Goal: Task Accomplishment & Management: Manage account settings

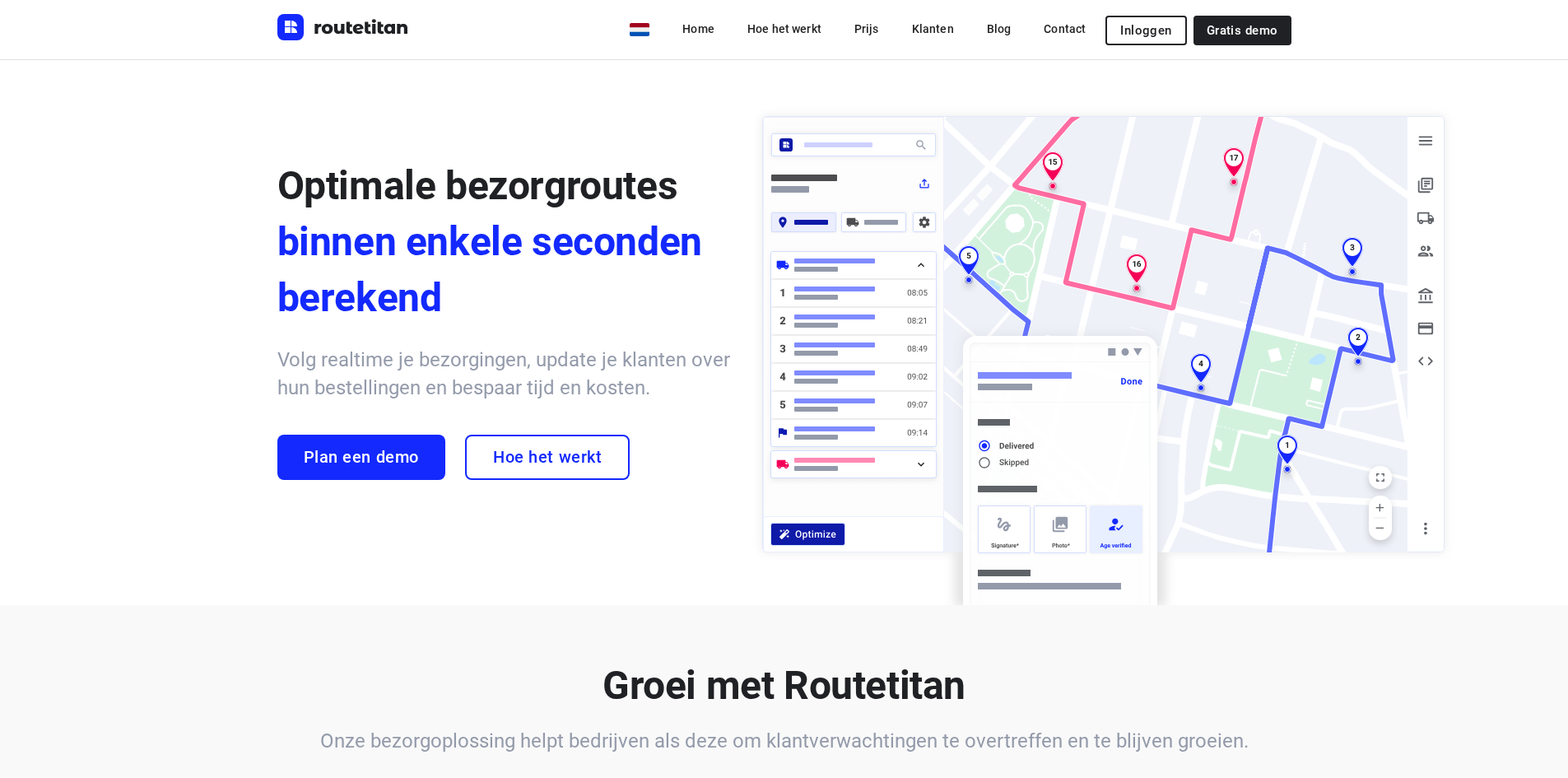
click at [1140, 36] on span "Inloggen" at bounding box center [1146, 31] width 51 height 13
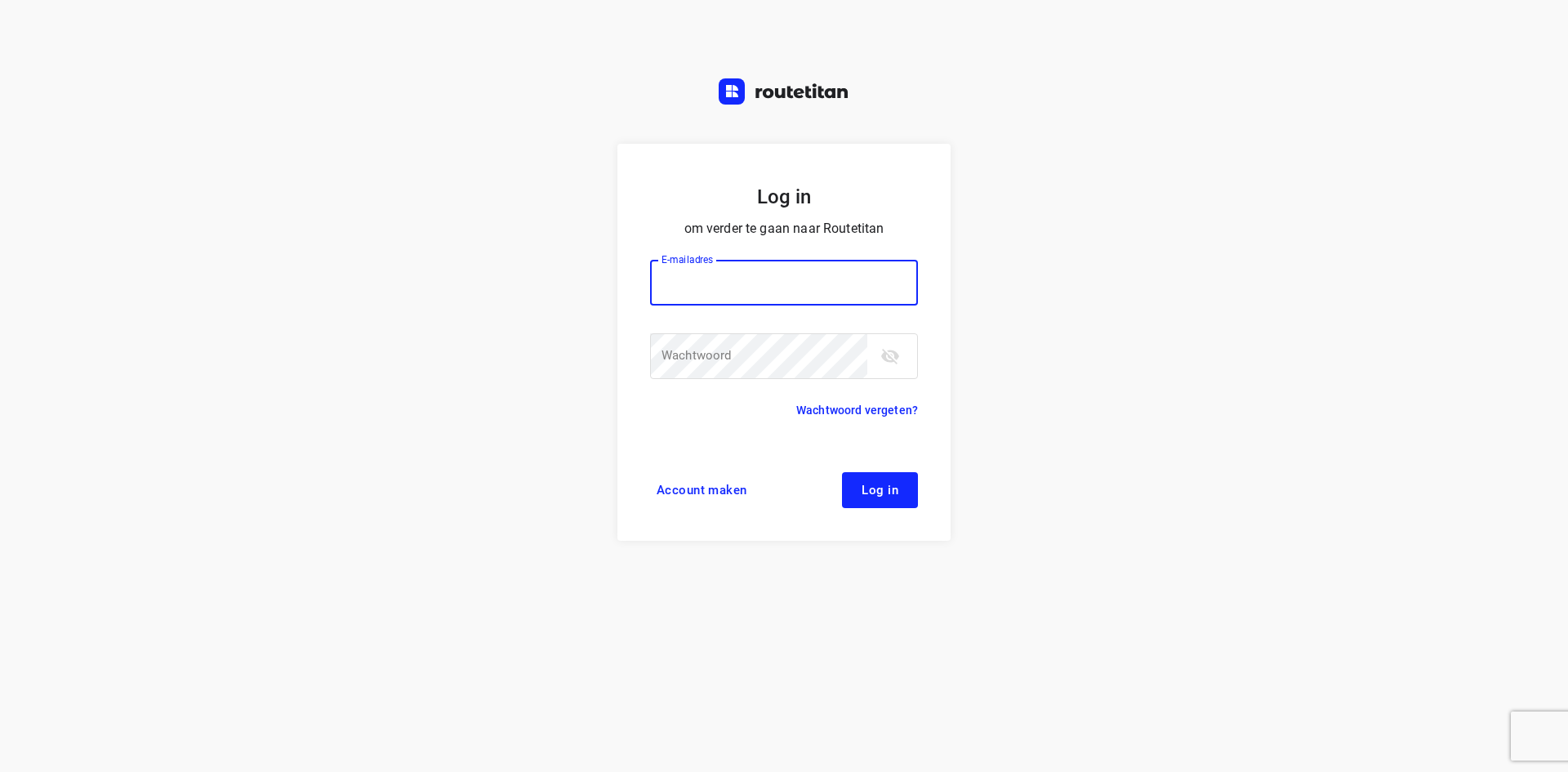
click at [770, 284] on input "email" at bounding box center [784, 282] width 268 height 45
type input "[PERSON_NAME][EMAIL_ADDRESS][DOMAIN_NAME]"
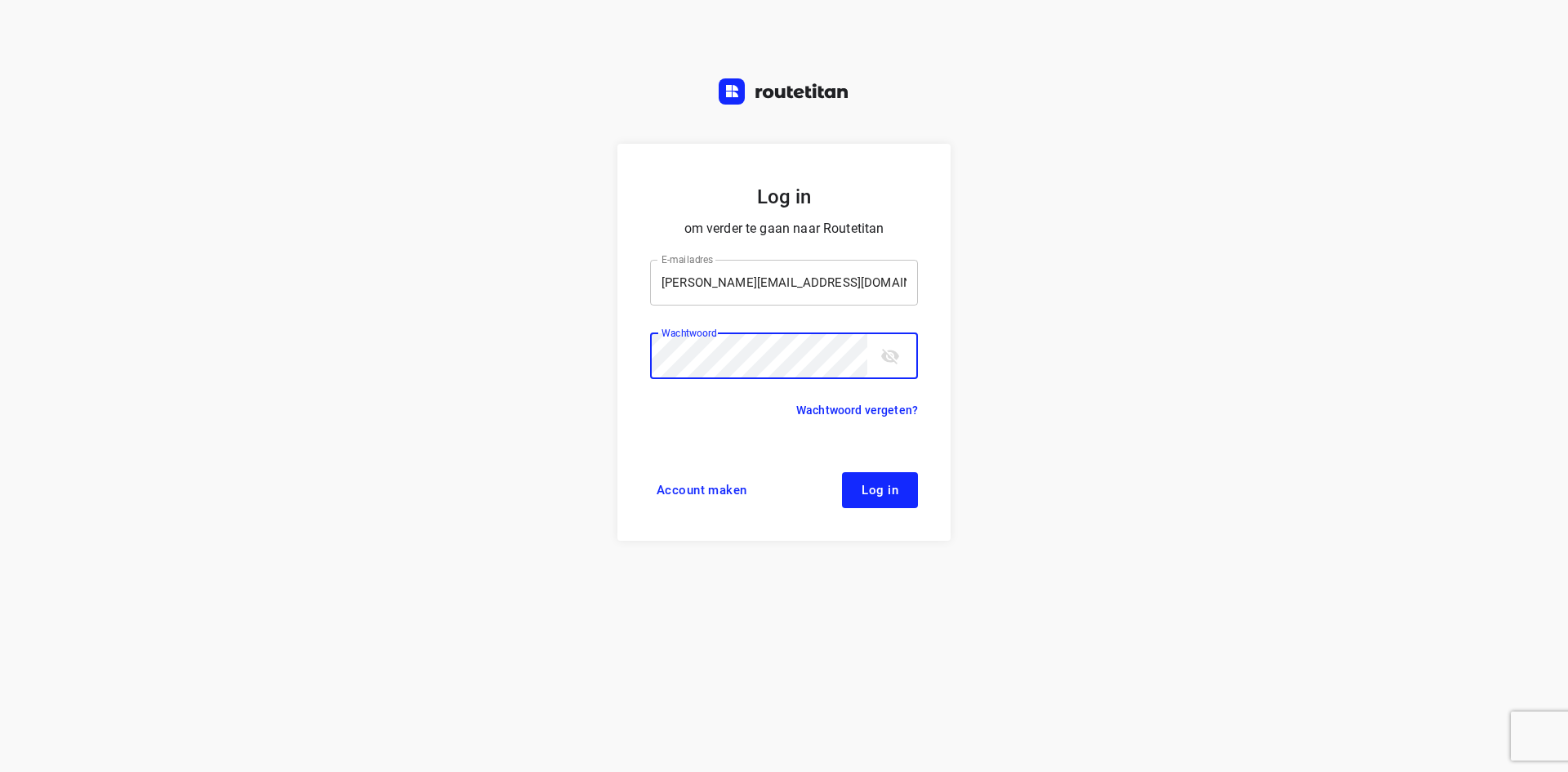
click at [842, 472] on button "Log in" at bounding box center [880, 490] width 76 height 36
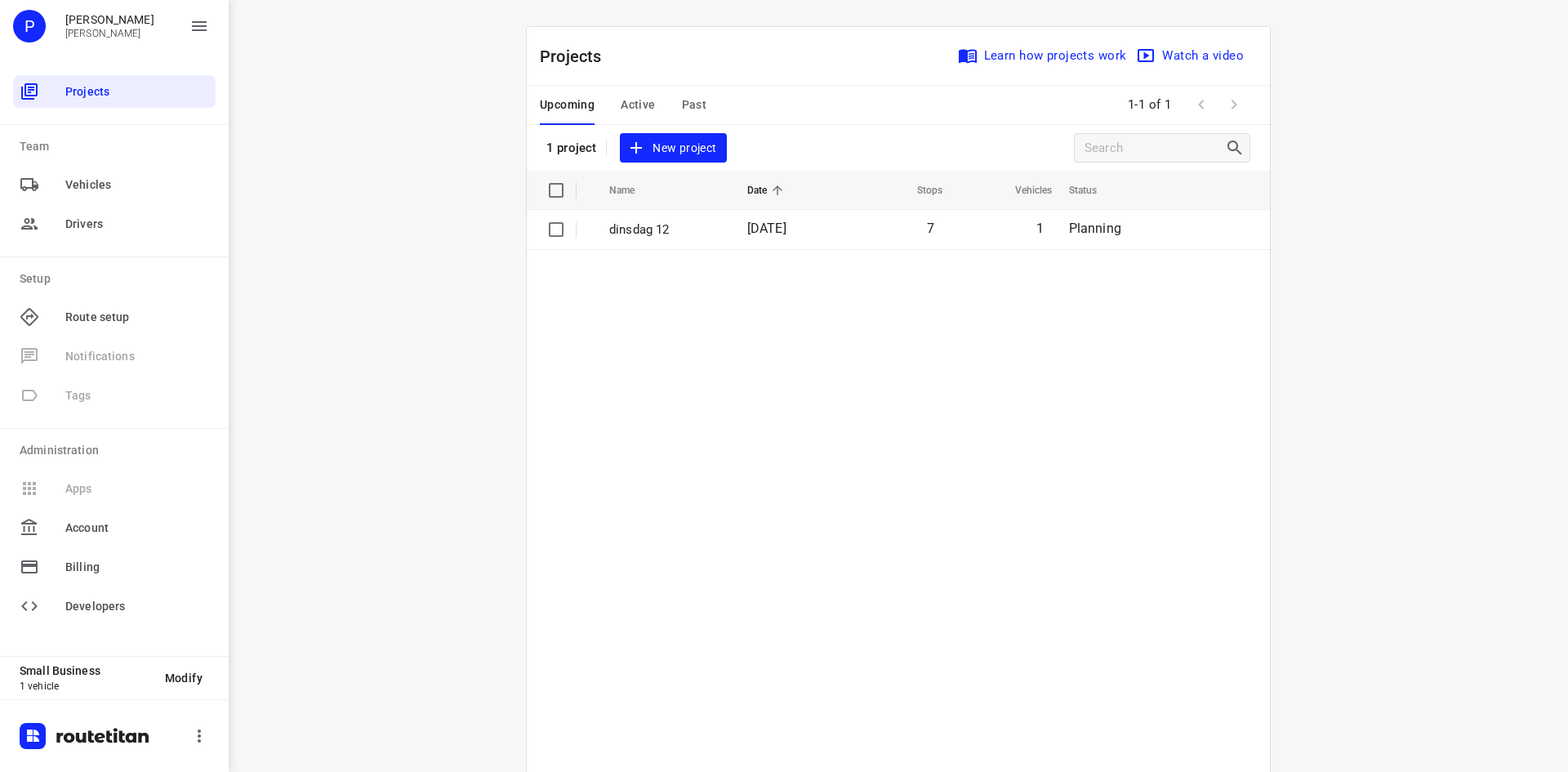
click at [886, 310] on table "Name Date Stops Vehicles Status dinsdag 12 11 Aug 2025 7 1 Planning" at bounding box center [898, 504] width 743 height 666
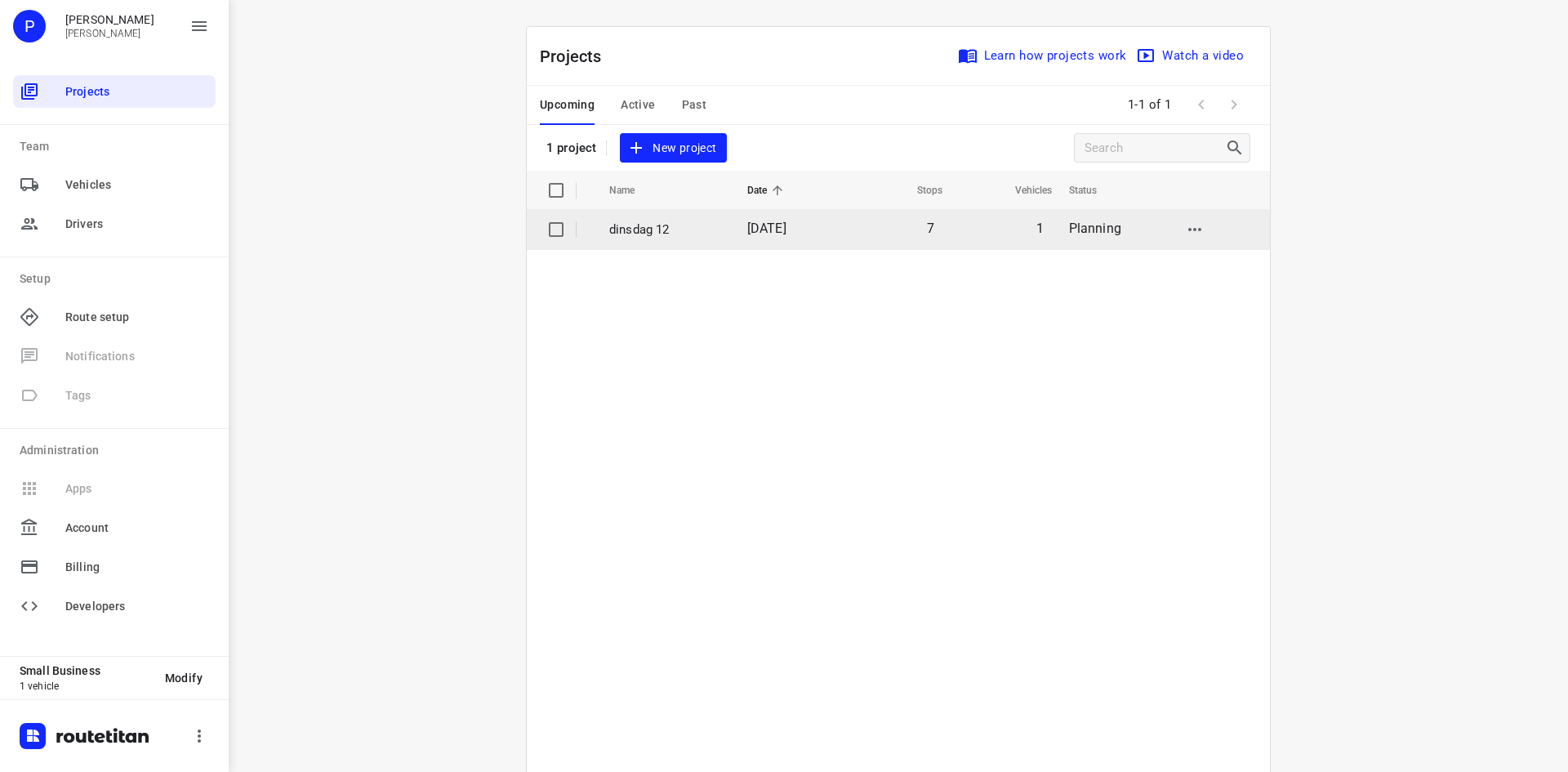
click at [647, 236] on p "dinsdag 12" at bounding box center [666, 229] width 114 height 19
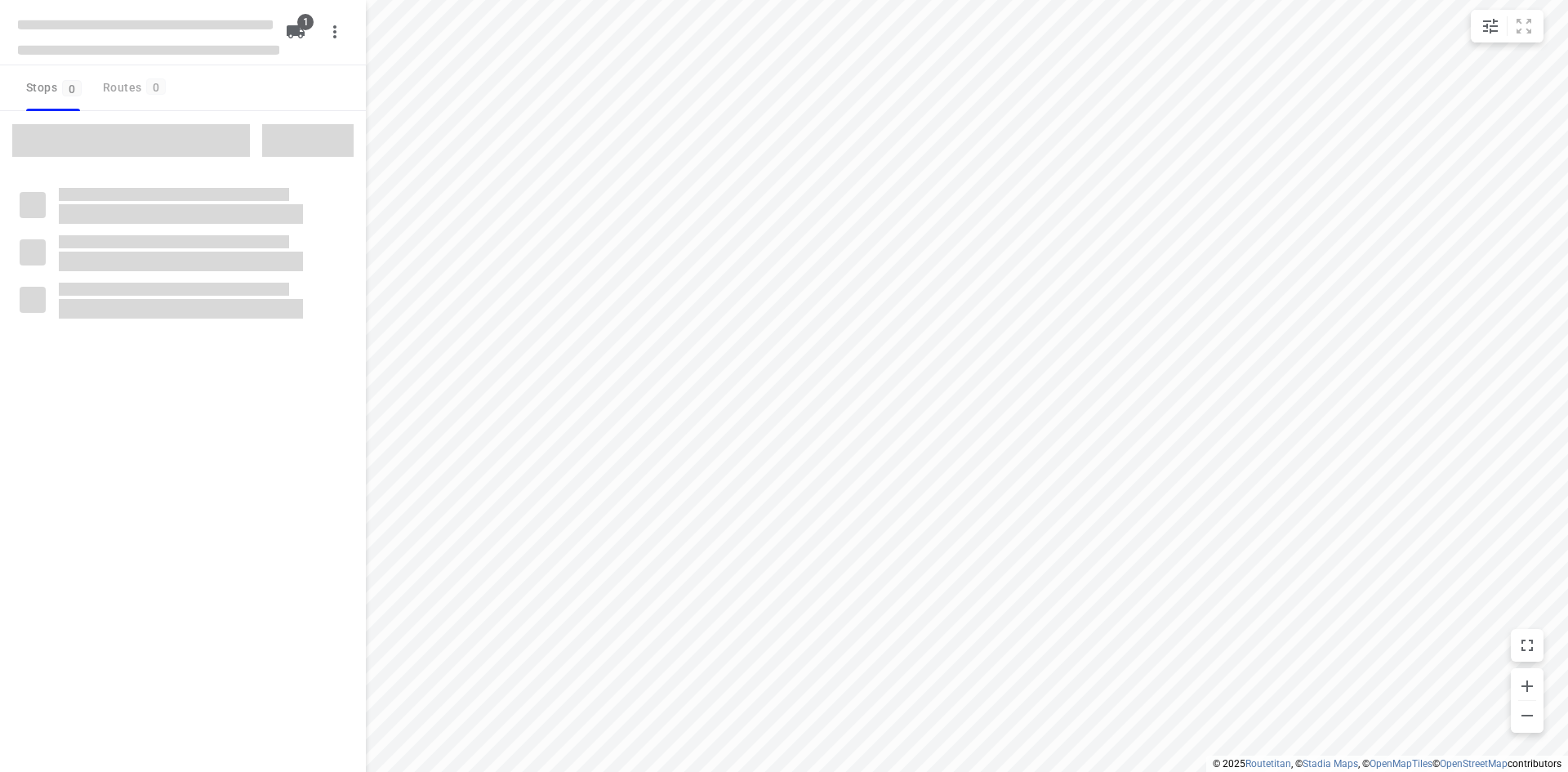
type input "distance"
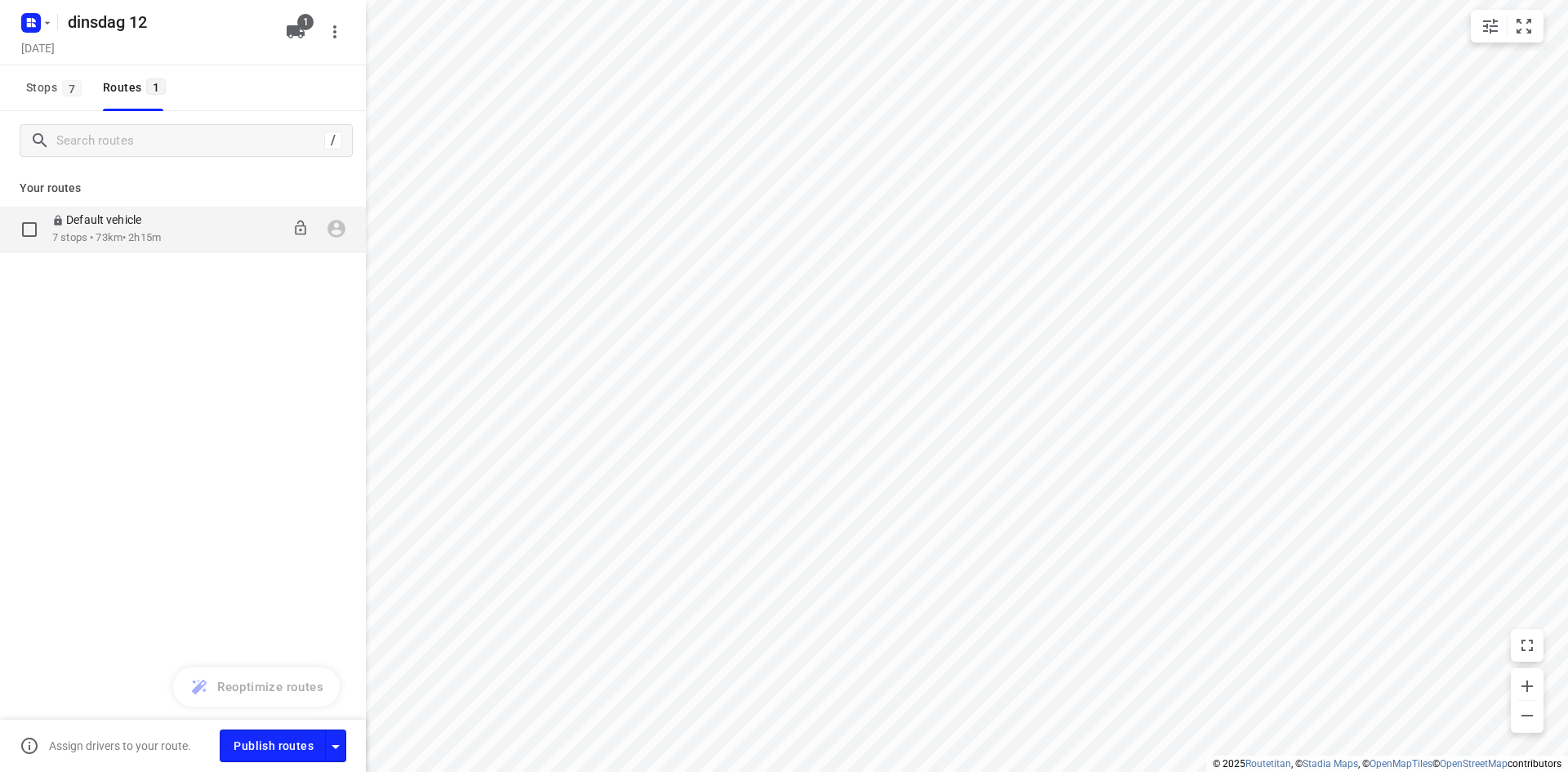
click at [106, 218] on p "Default vehicle" at bounding box center [101, 219] width 99 height 15
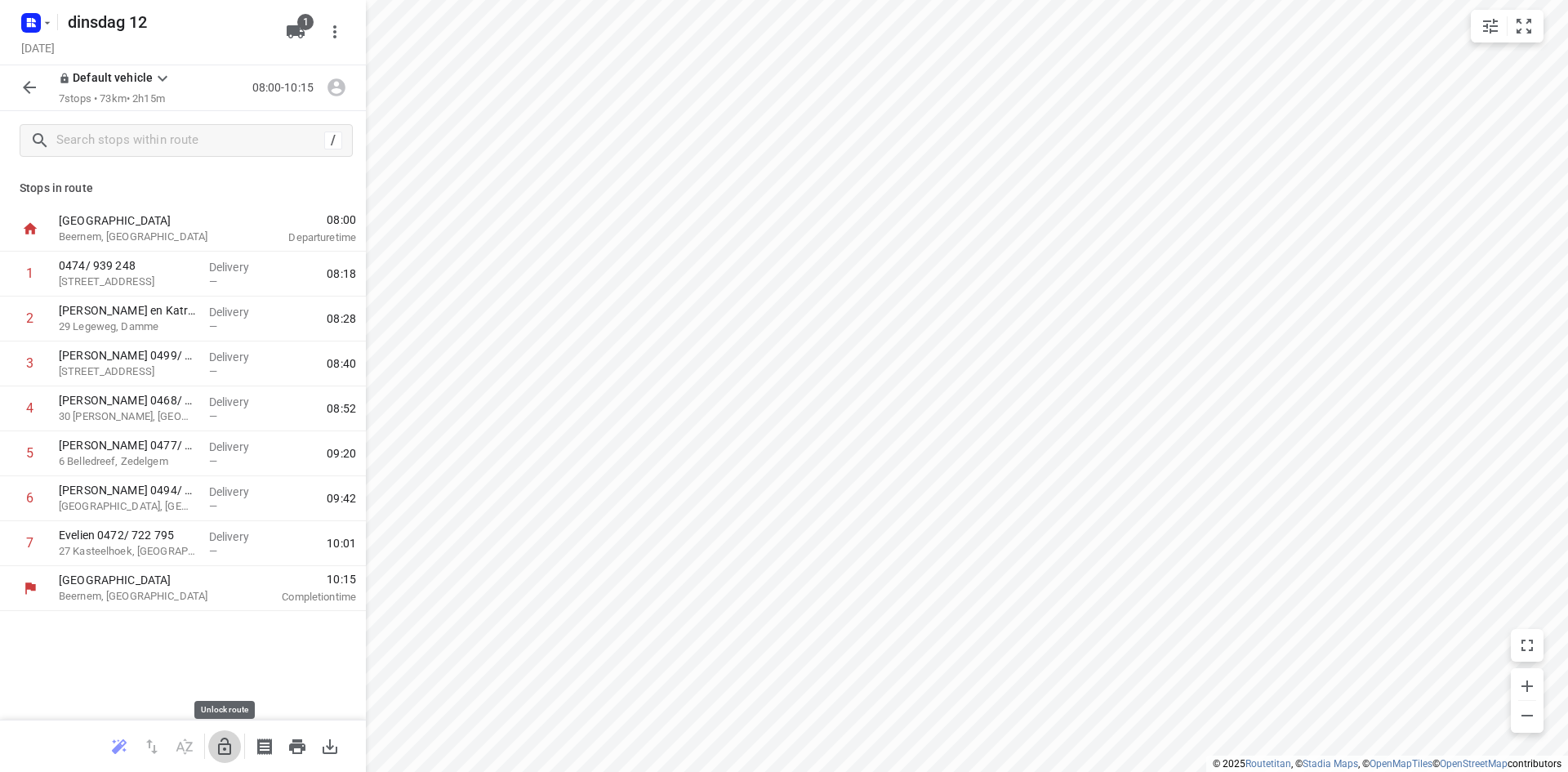
click at [230, 742] on icon "button" at bounding box center [224, 746] width 20 height 20
click at [112, 229] on p "Beernem, Belgium" at bounding box center [144, 237] width 170 height 16
click at [293, 36] on icon "button" at bounding box center [296, 32] width 18 height 13
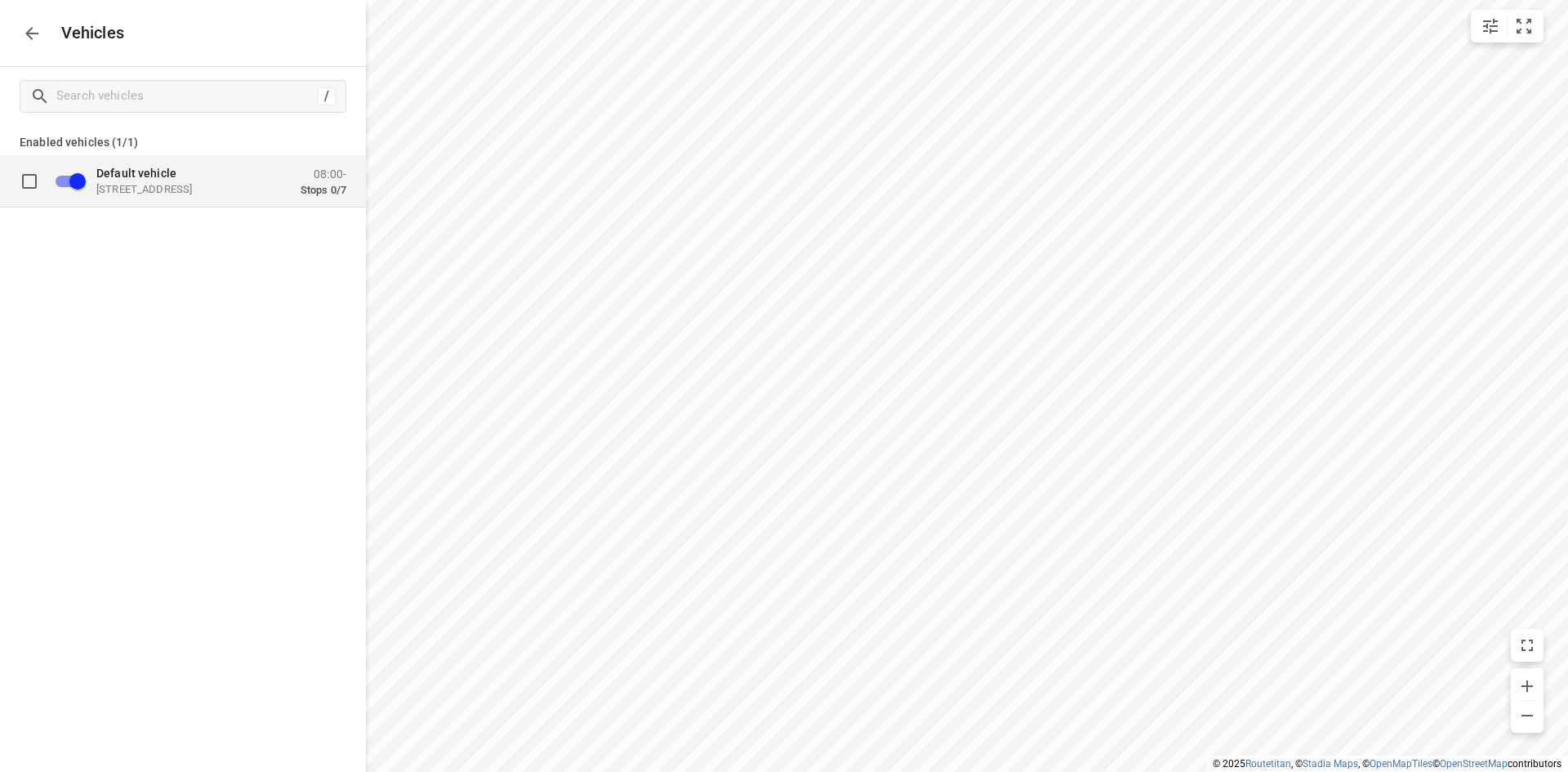
click at [168, 181] on div "Default vehicle Oudeputstraat 15, 8730 Beernem, Belgium" at bounding box center [178, 181] width 163 height 30
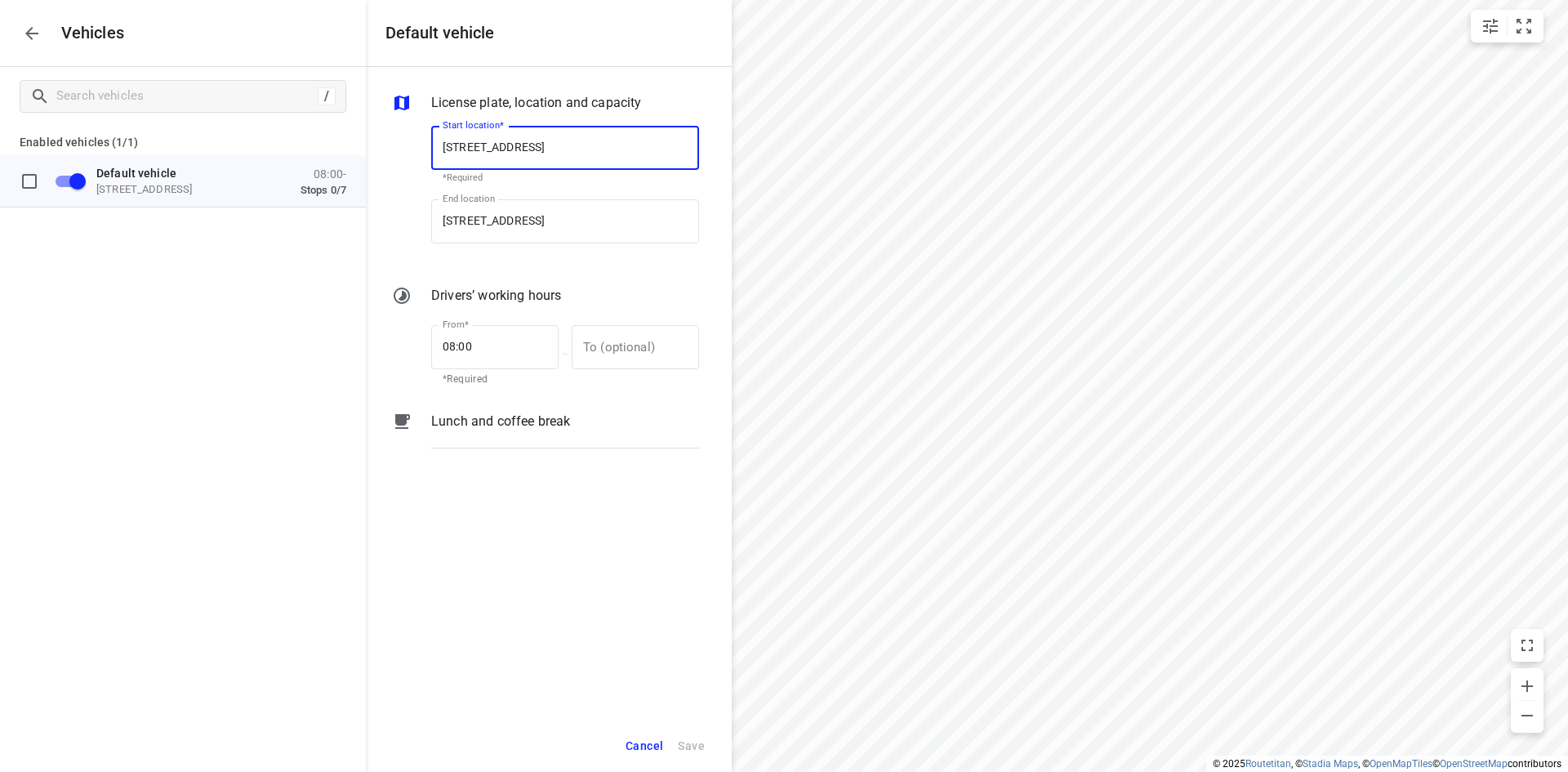
click at [665, 148] on input "Oudeputstraat 15, 8730 Beernem, Belgium" at bounding box center [565, 147] width 268 height 44
drag, startPoint x: 665, startPoint y: 148, endPoint x: 407, endPoint y: 142, distance: 258.1
click at [407, 142] on div "Start location* Oudeputstraat 15, 8730 Beernem, Belgium Start location* *Requir…" at bounding box center [545, 190] width 313 height 153
type input "zuidervaartje"
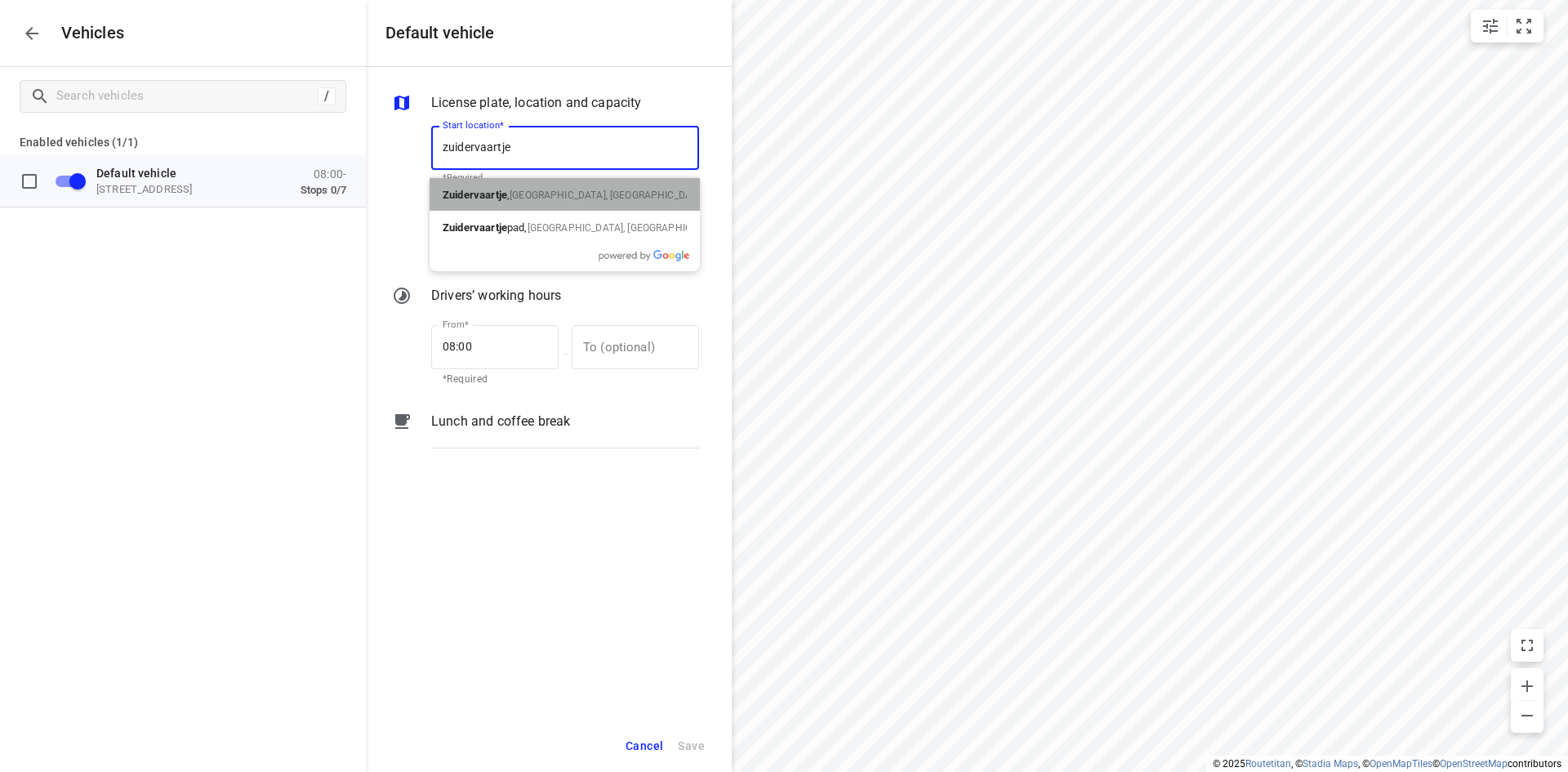
click at [475, 185] on p "Zuidervaartje , Brugge, België" at bounding box center [565, 195] width 244 height 20
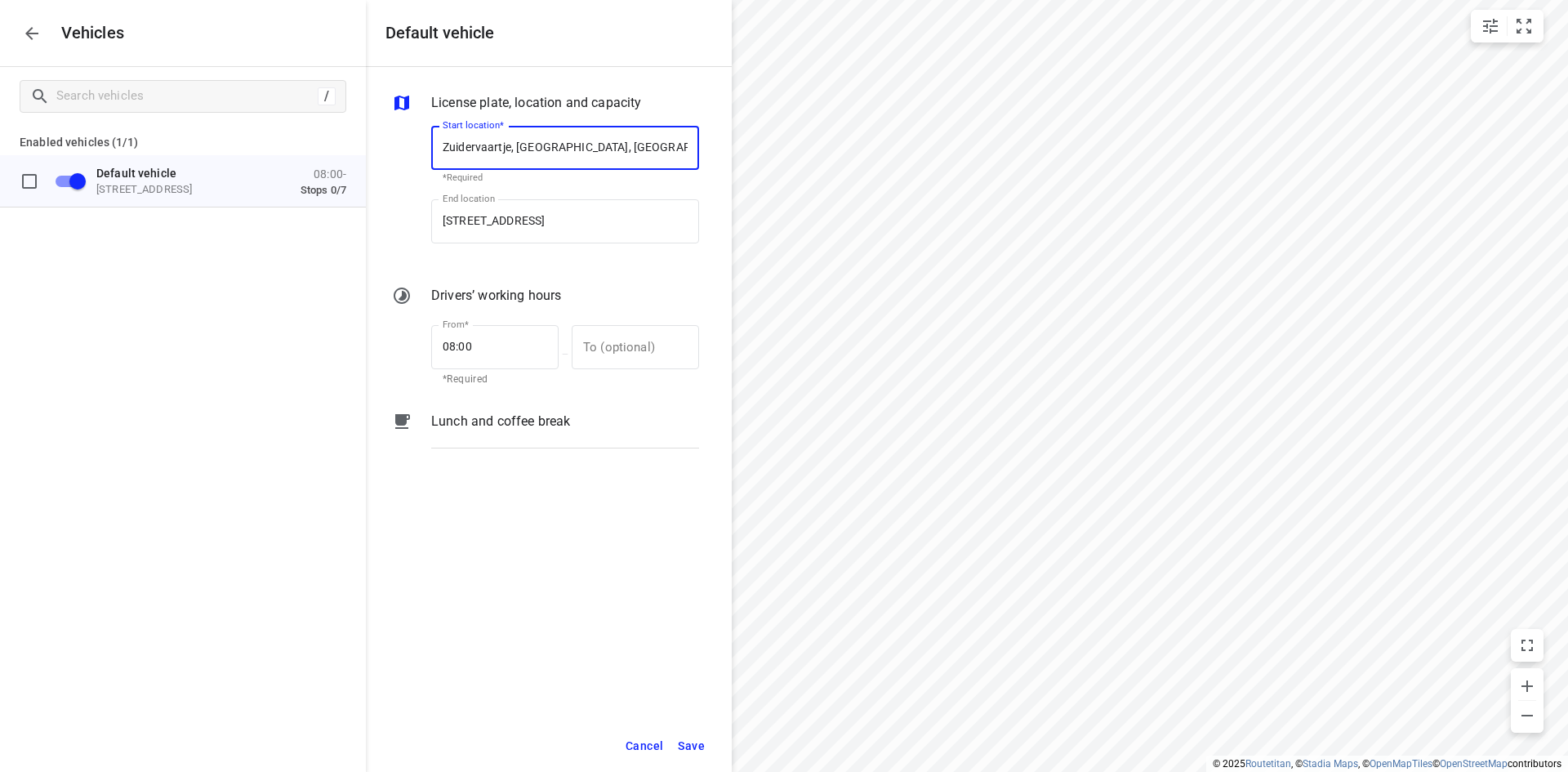
type input "Zuidervaartje, 8310 Brugge, Belgium"
click at [697, 748] on span "Save" at bounding box center [691, 746] width 27 height 21
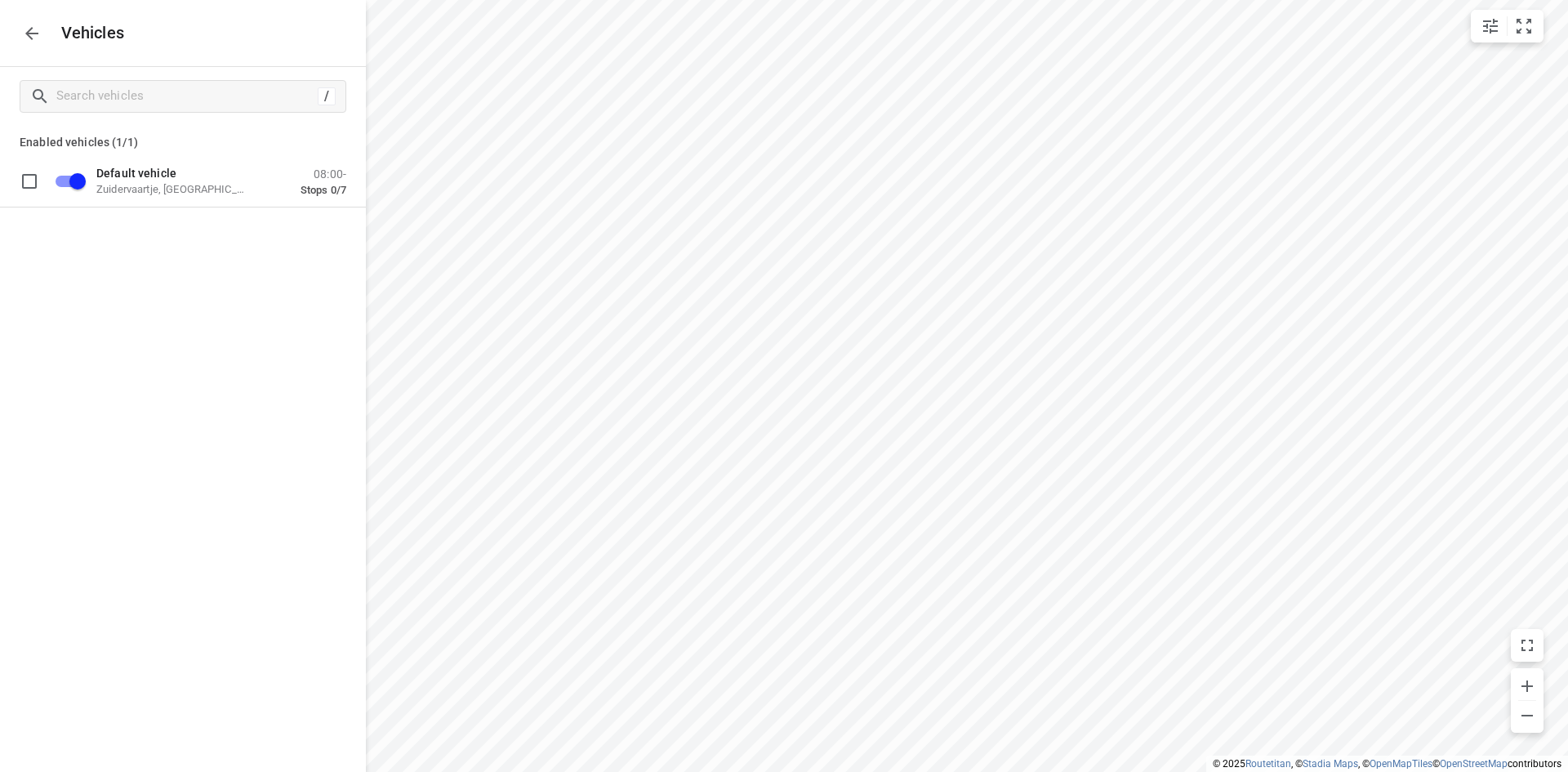
click at [32, 26] on icon "button" at bounding box center [32, 34] width 20 height 20
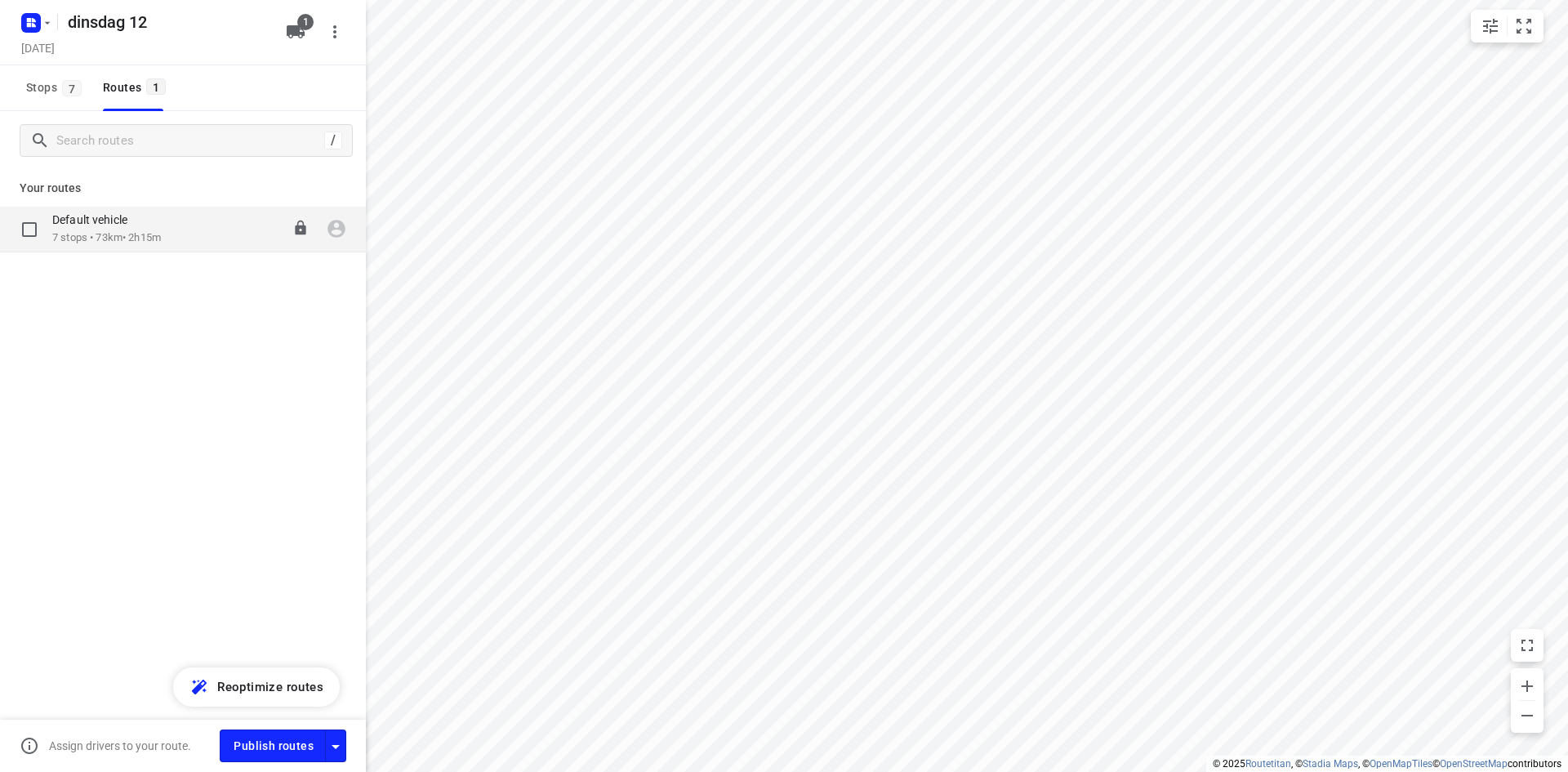
click at [112, 216] on p "Default vehicle" at bounding box center [94, 219] width 85 height 15
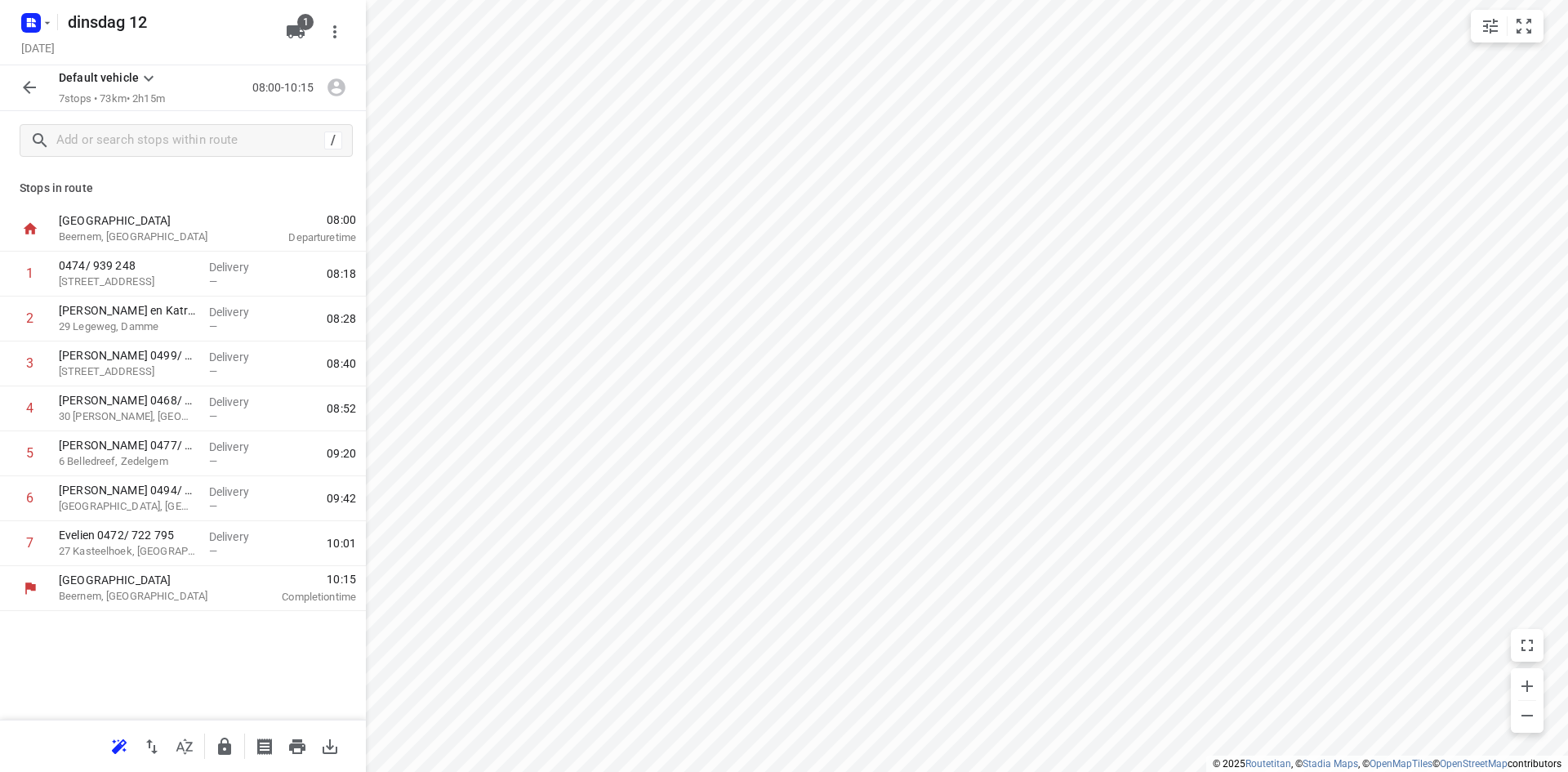
click at [121, 755] on icon "button" at bounding box center [120, 746] width 20 height 20
click at [296, 753] on icon "button" at bounding box center [298, 746] width 16 height 15
click at [224, 749] on icon "button" at bounding box center [224, 746] width 20 height 20
click at [38, 22] on rect "button" at bounding box center [31, 23] width 20 height 20
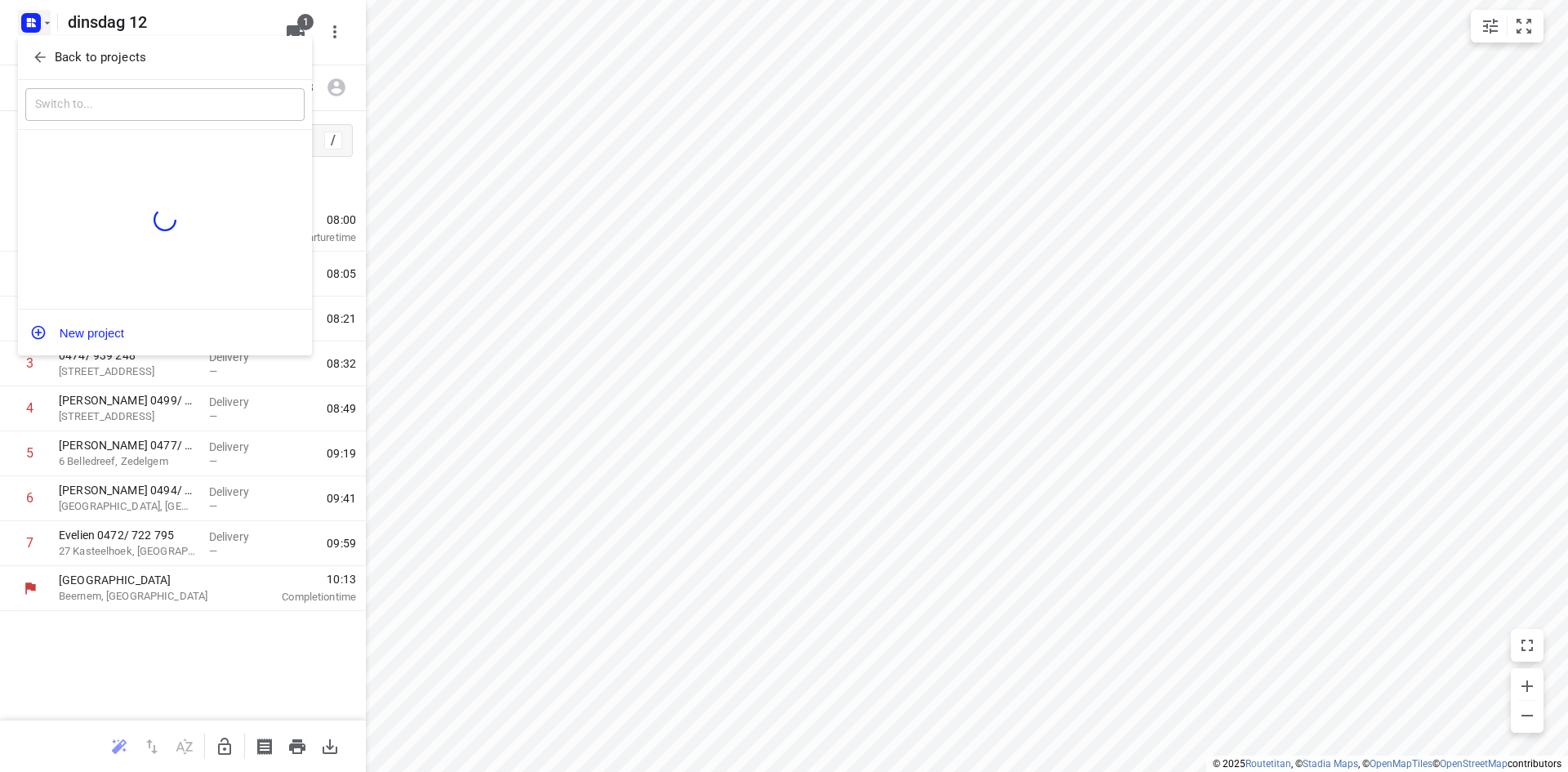
click at [120, 52] on p "Back to projects" at bounding box center [100, 57] width 92 height 19
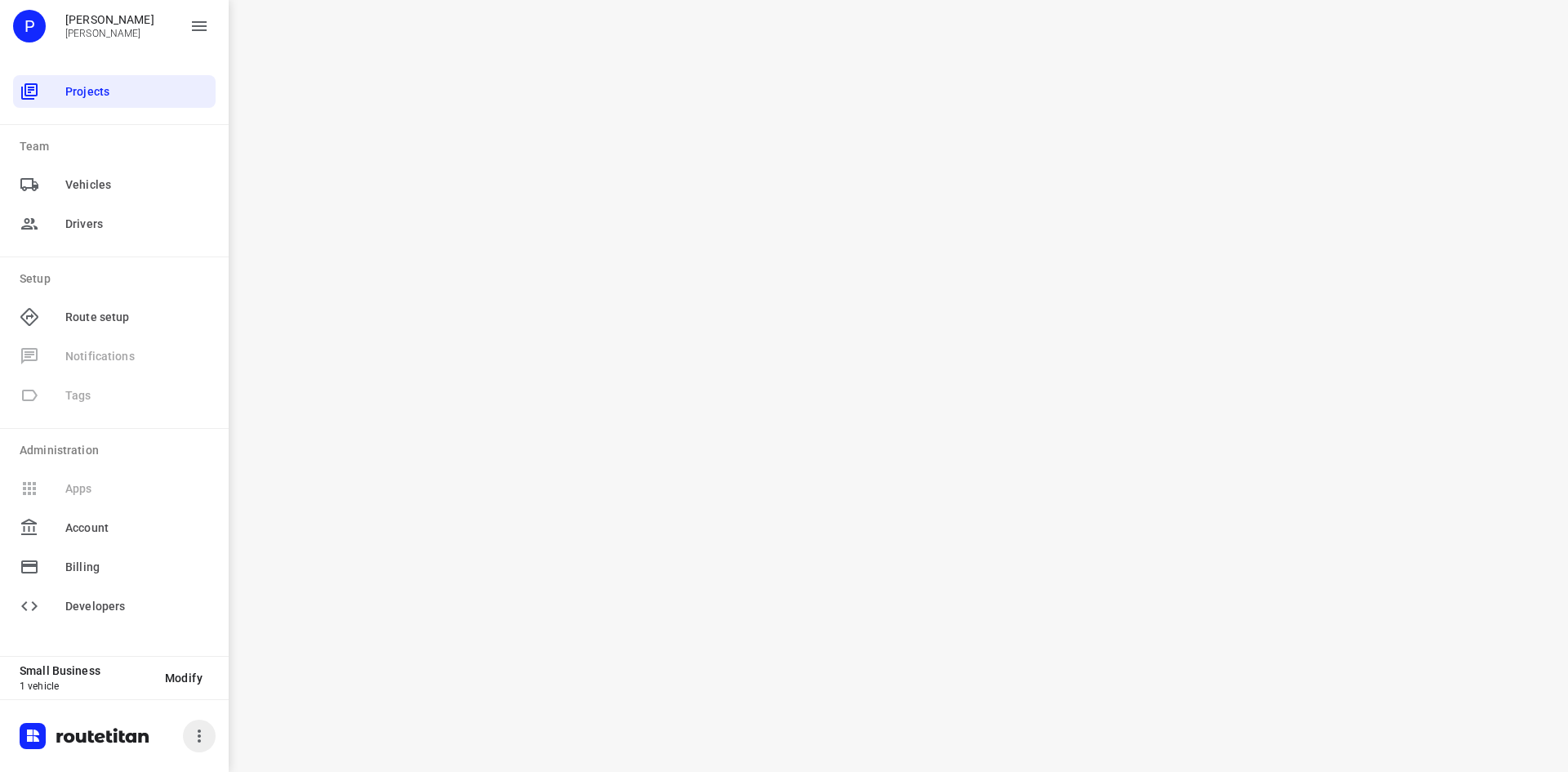
click at [202, 729] on icon "button" at bounding box center [200, 736] width 20 height 20
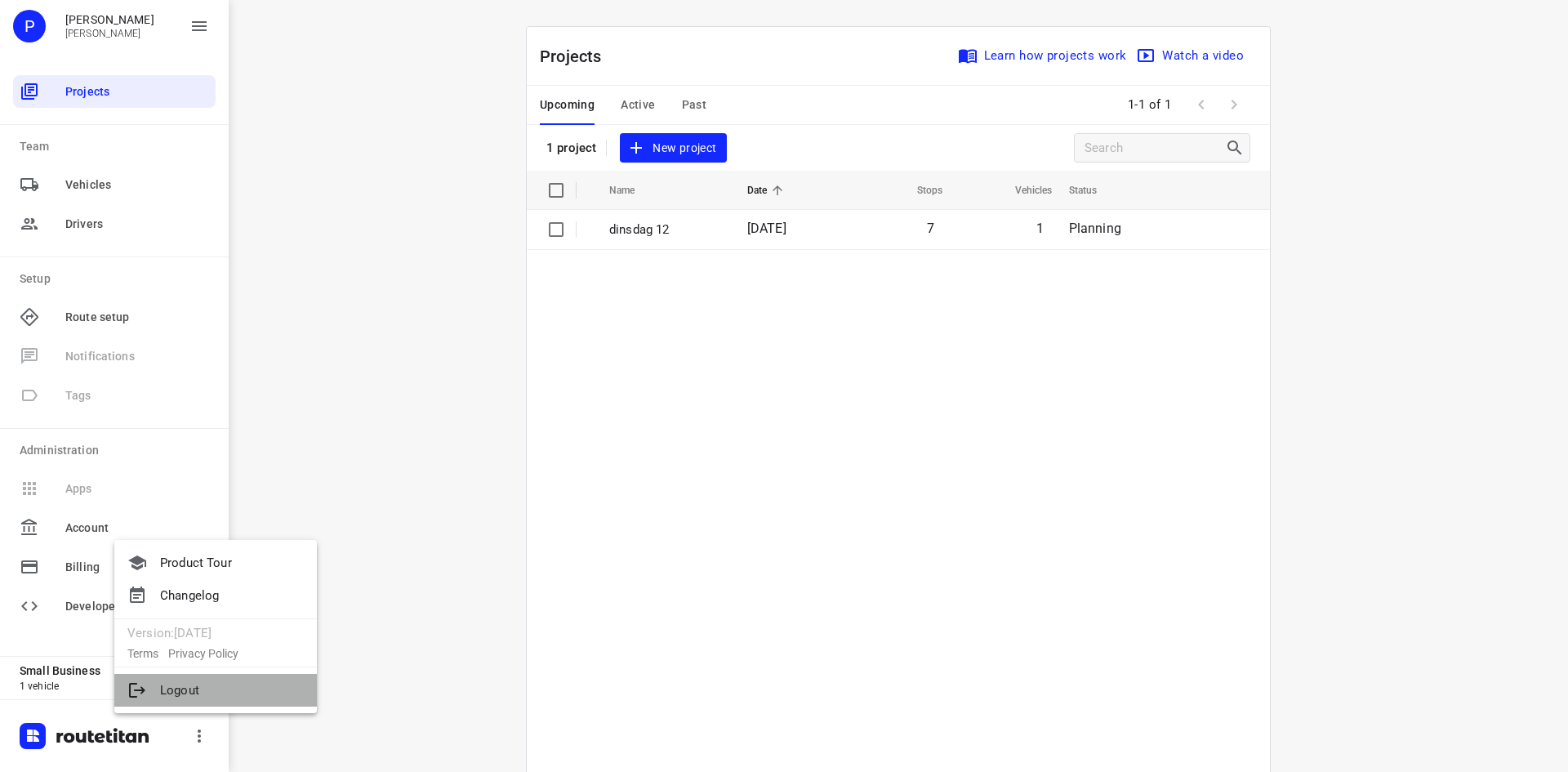
click at [180, 699] on li "Logout" at bounding box center [216, 690] width 203 height 33
